Goal: Task Accomplishment & Management: Manage account settings

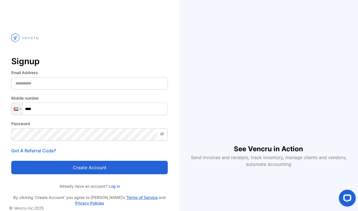
scroll to position [17, 0]
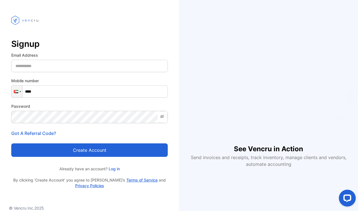
click at [112, 167] on link "Log in" at bounding box center [113, 169] width 12 height 5
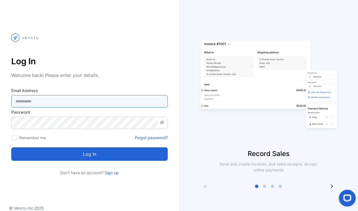
click at [87, 101] on Address-inputemail "email" at bounding box center [89, 101] width 156 height 12
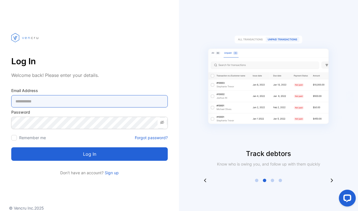
type Address-inputemail "**********"
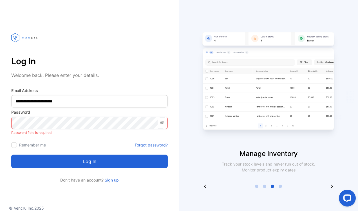
click at [162, 123] on icon at bounding box center [162, 122] width 4 height 3
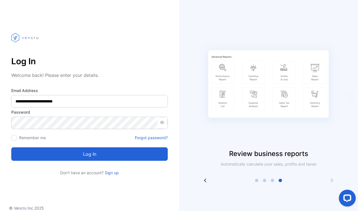
click at [30, 157] on button "Log in" at bounding box center [89, 154] width 156 height 13
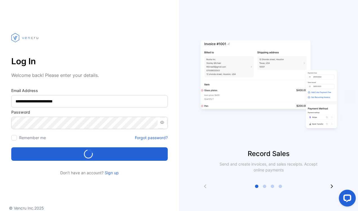
click at [133, 39] on div at bounding box center [89, 38] width 156 height 32
click at [67, 152] on div "Loading..." at bounding box center [89, 154] width 152 height 9
click at [205, 187] on icon at bounding box center [205, 187] width 2 height 4
click at [126, 152] on button "Log in" at bounding box center [89, 154] width 156 height 13
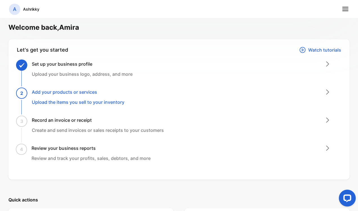
click at [324, 93] on icon at bounding box center [327, 92] width 7 height 7
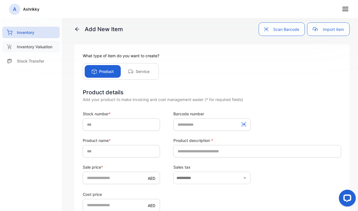
click at [31, 48] on p "Inventory Valuation" at bounding box center [34, 47] width 35 height 6
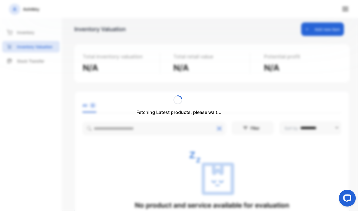
click at [237, 73] on div "Fetching Latest products, please wait..." at bounding box center [179, 105] width 358 height 211
click at [135, 98] on div "Fetching Latest products, please wait..." at bounding box center [179, 105] width 358 height 211
click at [130, 97] on div "Fetching Latest products, please wait..." at bounding box center [179, 105] width 358 height 211
click at [31, 49] on div "Fetching Latest products, please wait..." at bounding box center [179, 105] width 358 height 211
click at [44, 74] on div "Fetching Latest products, please wait..." at bounding box center [179, 105] width 358 height 211
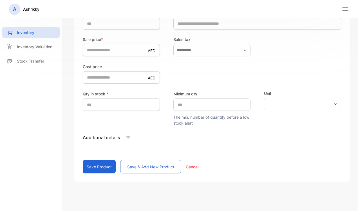
scroll to position [130, 0]
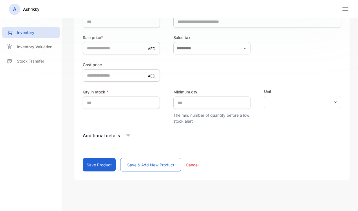
click at [130, 134] on icon at bounding box center [128, 136] width 8 height 8
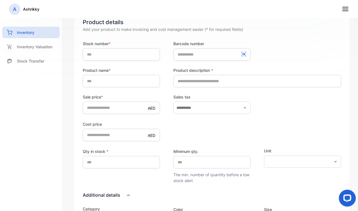
scroll to position [0, 0]
click at [29, 62] on p "Stock Transfer" at bounding box center [30, 61] width 27 height 6
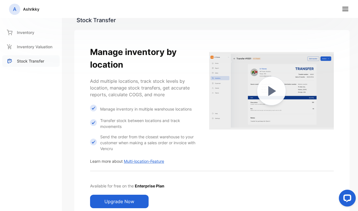
scroll to position [6, 0]
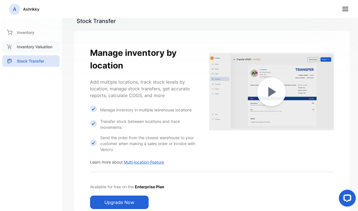
click at [20, 49] on p "Inventory Valuation" at bounding box center [34, 47] width 35 height 6
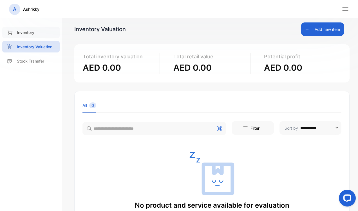
click at [23, 32] on p "Inventory" at bounding box center [25, 33] width 17 height 6
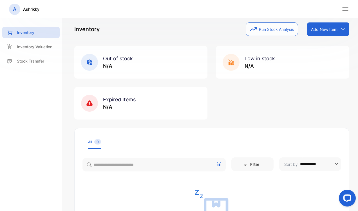
click at [340, 29] on icon at bounding box center [342, 29] width 4 height 4
click at [327, 43] on div "Add item manually" at bounding box center [328, 41] width 40 height 11
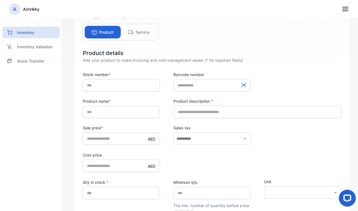
scroll to position [39, 0]
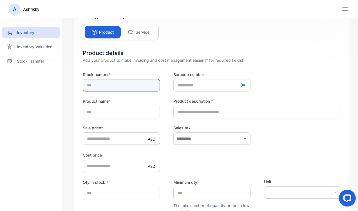
click at [123, 84] on input "text" at bounding box center [121, 85] width 77 height 12
type input "*"
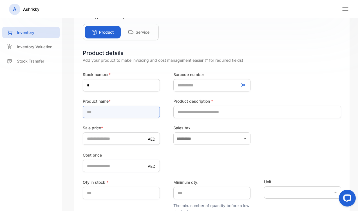
click at [112, 111] on input "text" at bounding box center [121, 112] width 77 height 12
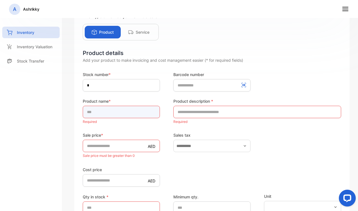
click at [105, 113] on input "text" at bounding box center [121, 112] width 77 height 12
type input "**********"
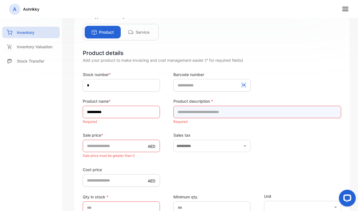
click at [210, 111] on input "text" at bounding box center [257, 112] width 168 height 12
type input "*"
type input "**********"
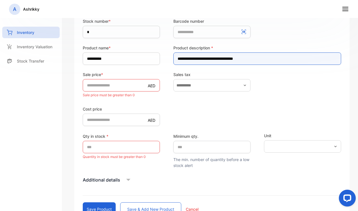
scroll to position [94, 0]
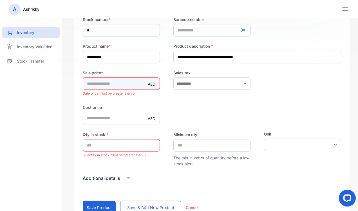
click at [106, 81] on input "*" at bounding box center [121, 84] width 77 height 12
type input "**"
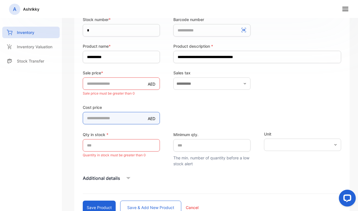
click at [116, 120] on form "**********" at bounding box center [212, 116] width 258 height 198
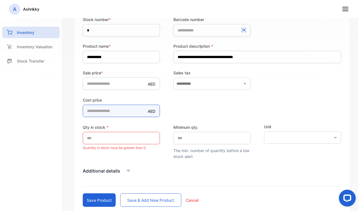
type price-inputcostofitem "****"
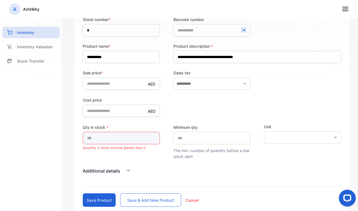
click at [126, 139] on input "*" at bounding box center [121, 138] width 77 height 12
type input "*"
click at [126, 170] on icon at bounding box center [128, 171] width 8 height 8
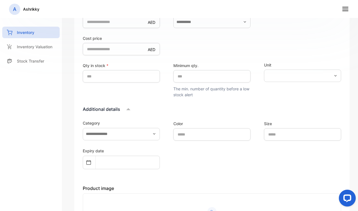
scroll to position [157, 0]
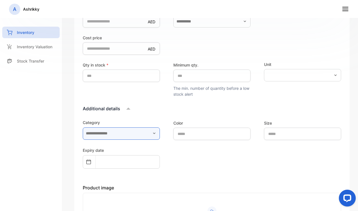
click at [154, 136] on input "text" at bounding box center [121, 134] width 77 height 12
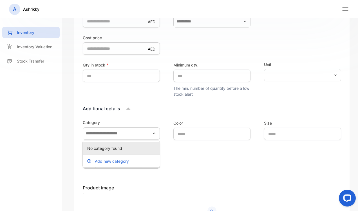
click at [128, 162] on p "Add new category" at bounding box center [112, 162] width 34 height 6
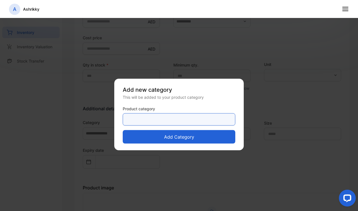
click at [178, 119] on category-inputproductcategory "text" at bounding box center [179, 120] width 112 height 12
click at [174, 121] on category-inputproductcategory "*****" at bounding box center [179, 120] width 112 height 12
type category-inputproductcategory "*****"
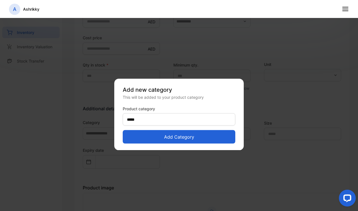
click at [217, 137] on button "Add category" at bounding box center [179, 136] width 112 height 13
type input "*****"
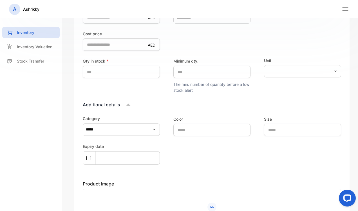
scroll to position [159, 0]
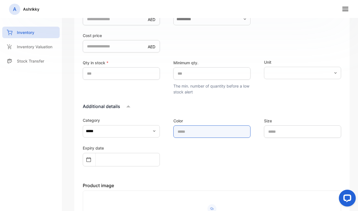
click at [223, 132] on input "text" at bounding box center [211, 132] width 77 height 12
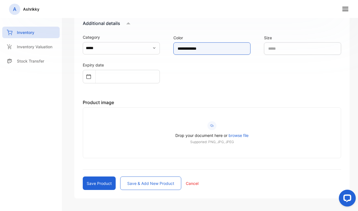
scroll to position [261, 0]
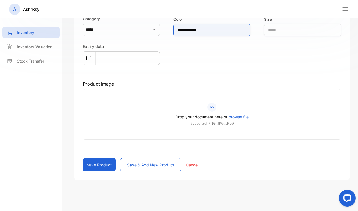
type input "**********"
click at [101, 165] on button "Save product" at bounding box center [99, 164] width 33 height 13
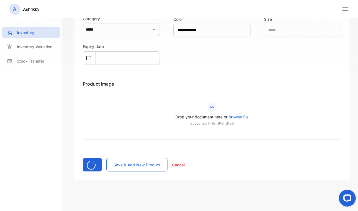
type input "*"
type price-inputcostofitem "*"
type input "*"
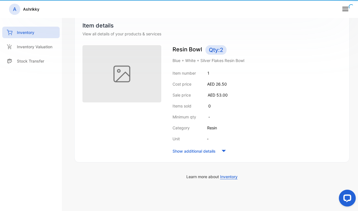
scroll to position [51, 0]
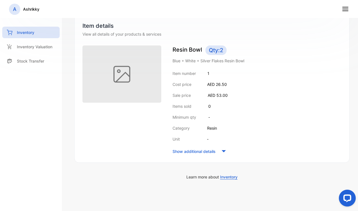
click at [223, 152] on icon at bounding box center [223, 151] width 8 height 8
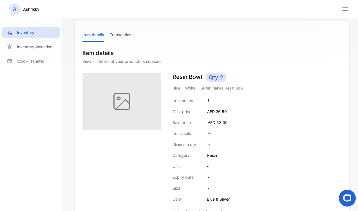
scroll to position [0, 0]
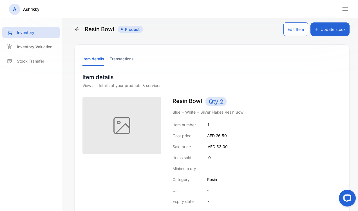
click at [118, 57] on li "Transactions" at bounding box center [122, 59] width 24 height 14
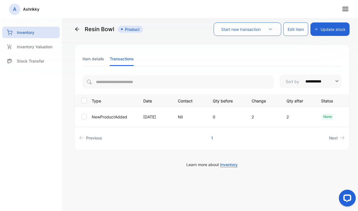
click at [96, 60] on li "Item details" at bounding box center [93, 59] width 22 height 14
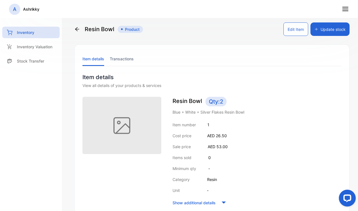
click at [123, 61] on li "Transactions" at bounding box center [122, 59] width 24 height 14
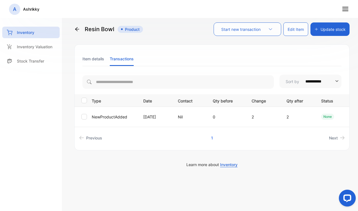
click at [77, 29] on icon at bounding box center [77, 29] width 4 height 4
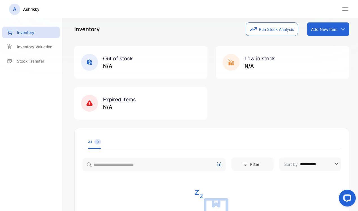
click at [340, 29] on icon at bounding box center [342, 29] width 4 height 4
click at [334, 38] on div "Add item manually" at bounding box center [328, 41] width 40 height 11
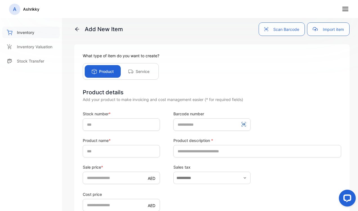
click at [13, 36] on div "Inventory" at bounding box center [30, 33] width 57 height 12
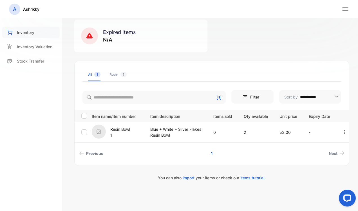
scroll to position [68, 0]
click at [174, 131] on p "Blue + White + Silver Flakes Resin Bowl" at bounding box center [175, 132] width 51 height 12
click at [246, 131] on p "2" at bounding box center [255, 132] width 24 height 6
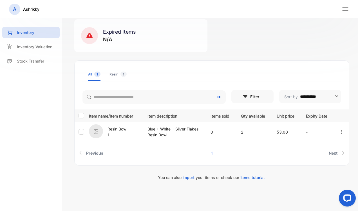
click at [339, 131] on icon "button" at bounding box center [341, 132] width 5 height 5
click at [322, 161] on span "Edit" at bounding box center [326, 164] width 8 height 7
click at [322, 165] on span "Edit" at bounding box center [326, 164] width 8 height 7
click at [322, 166] on span "Edit" at bounding box center [326, 164] width 8 height 7
click at [314, 164] on icon at bounding box center [316, 164] width 5 height 5
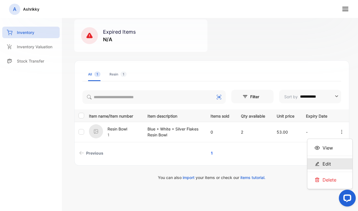
click at [322, 164] on span "Edit" at bounding box center [326, 164] width 8 height 7
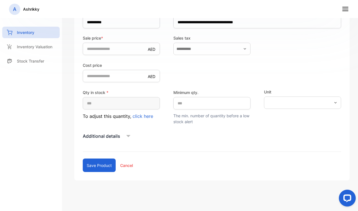
scroll to position [130, 0]
click at [121, 137] on div "Additional details" at bounding box center [212, 136] width 258 height 8
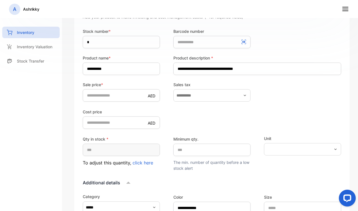
scroll to position [83, 0]
click at [146, 164] on span "click here" at bounding box center [142, 163] width 21 height 6
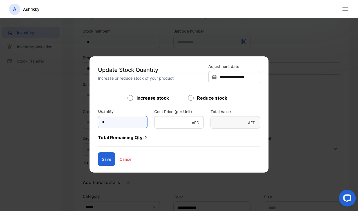
click at [121, 124] on input "*" at bounding box center [122, 122] width 49 height 12
type input "*"
type Value-inputsubject "****"
type input "*"
click at [101, 160] on button "Save" at bounding box center [106, 159] width 17 height 13
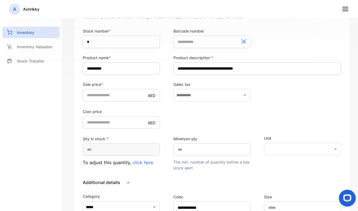
type input "*"
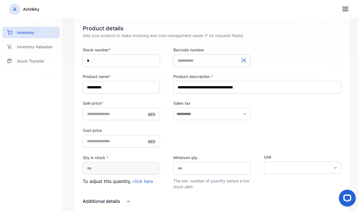
scroll to position [92, 0]
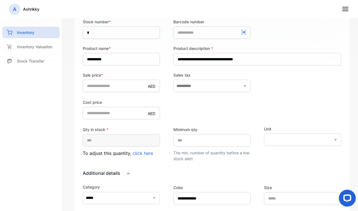
click at [146, 154] on span "click here" at bounding box center [142, 154] width 21 height 6
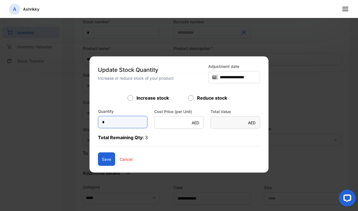
click at [115, 121] on input "*" at bounding box center [122, 122] width 49 height 12
type input "*"
type Value-inputsubject "**"
type input "*"
click at [104, 160] on button "Save" at bounding box center [106, 159] width 17 height 13
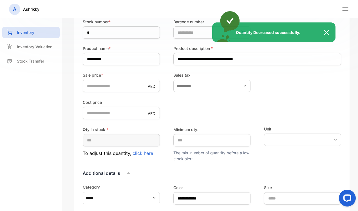
type input "*"
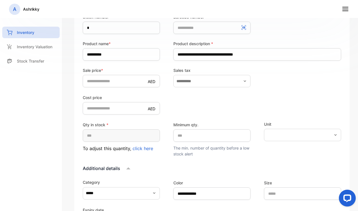
scroll to position [98, 0]
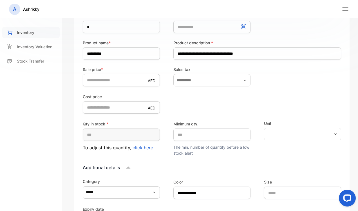
click at [24, 36] on div "Inventory" at bounding box center [30, 33] width 57 height 12
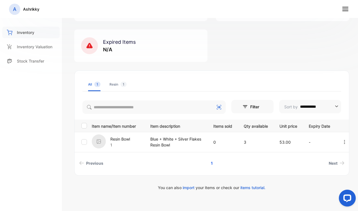
scroll to position [68, 0]
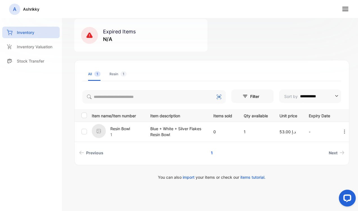
click at [344, 7] on icon at bounding box center [344, 8] width 7 height 7
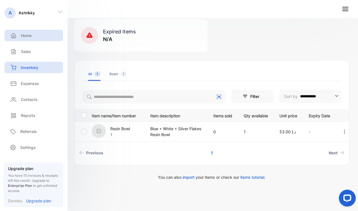
click at [21, 37] on p "Home" at bounding box center [26, 36] width 11 height 6
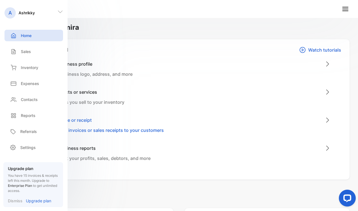
click at [317, 51] on p "Watch tutorials" at bounding box center [324, 50] width 33 height 7
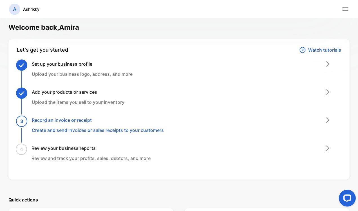
click at [345, 11] on line at bounding box center [345, 11] width 6 height 0
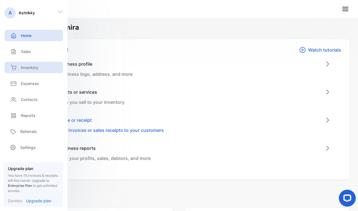
click at [20, 68] on div "Inventory" at bounding box center [23, 68] width 29 height 6
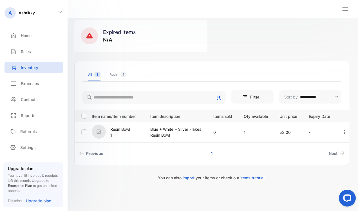
scroll to position [67, 0]
click at [344, 11] on line at bounding box center [345, 11] width 6 height 0
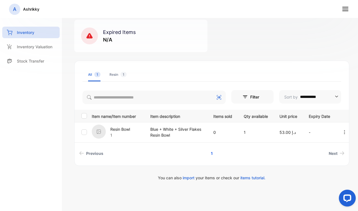
click at [345, 11] on line at bounding box center [345, 11] width 6 height 0
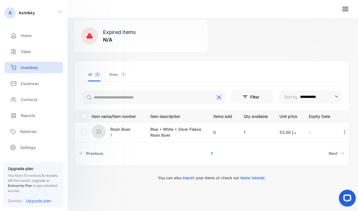
click at [22, 71] on div "Inventory" at bounding box center [33, 68] width 58 height 12
click at [345, 132] on div "**********" at bounding box center [212, 105] width 292 height 211
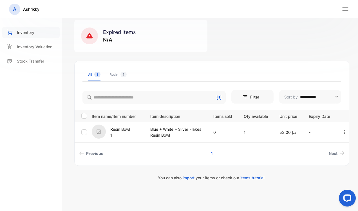
click at [18, 32] on p "Inventory" at bounding box center [25, 33] width 17 height 6
click at [344, 10] on icon at bounding box center [344, 8] width 7 height 7
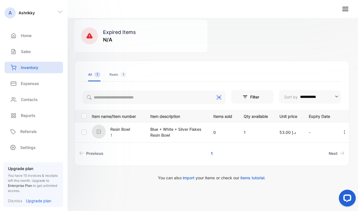
click at [17, 64] on div "Inventory" at bounding box center [33, 68] width 58 height 12
click at [19, 65] on div "Inventory" at bounding box center [23, 68] width 29 height 6
click at [17, 34] on div "Home" at bounding box center [20, 36] width 22 height 6
